Goal: Task Accomplishment & Management: Use online tool/utility

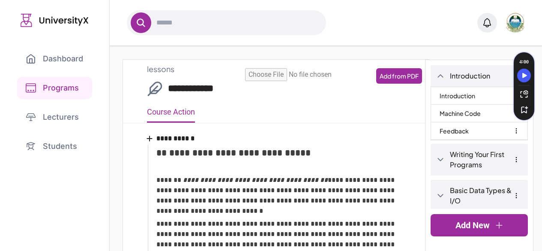
select select "*"
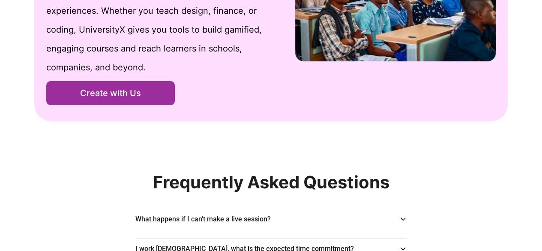
scroll to position [1174, 0]
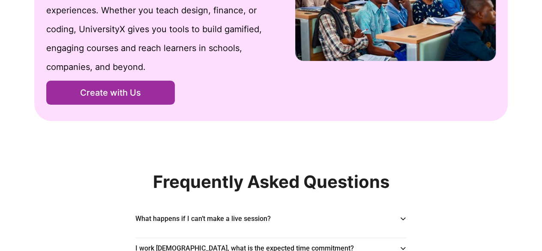
click at [116, 94] on button "Create with Us" at bounding box center [110, 93] width 129 height 24
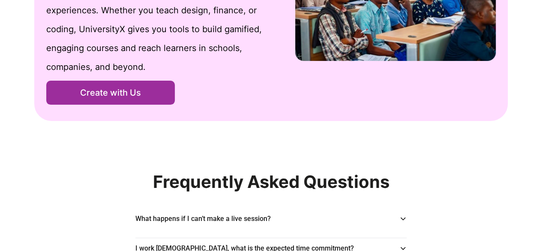
click at [116, 94] on button "Create with Us" at bounding box center [110, 93] width 129 height 24
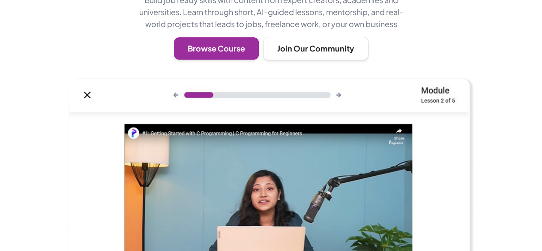
scroll to position [0, 0]
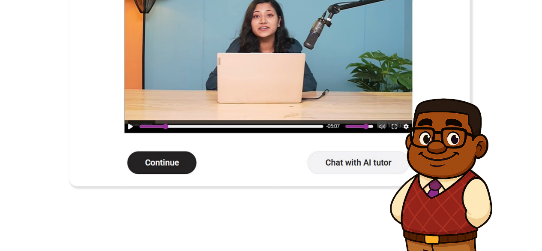
scroll to position [354, 0]
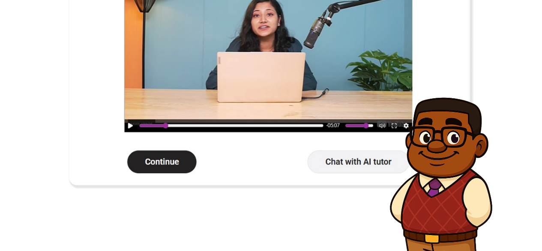
click at [12, 150] on div at bounding box center [271, 46] width 542 height 286
click at [44, 111] on div at bounding box center [271, 46] width 542 height 286
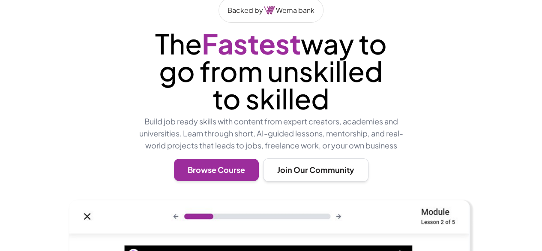
scroll to position [0, 0]
